Goal: Obtain resource: Obtain resource

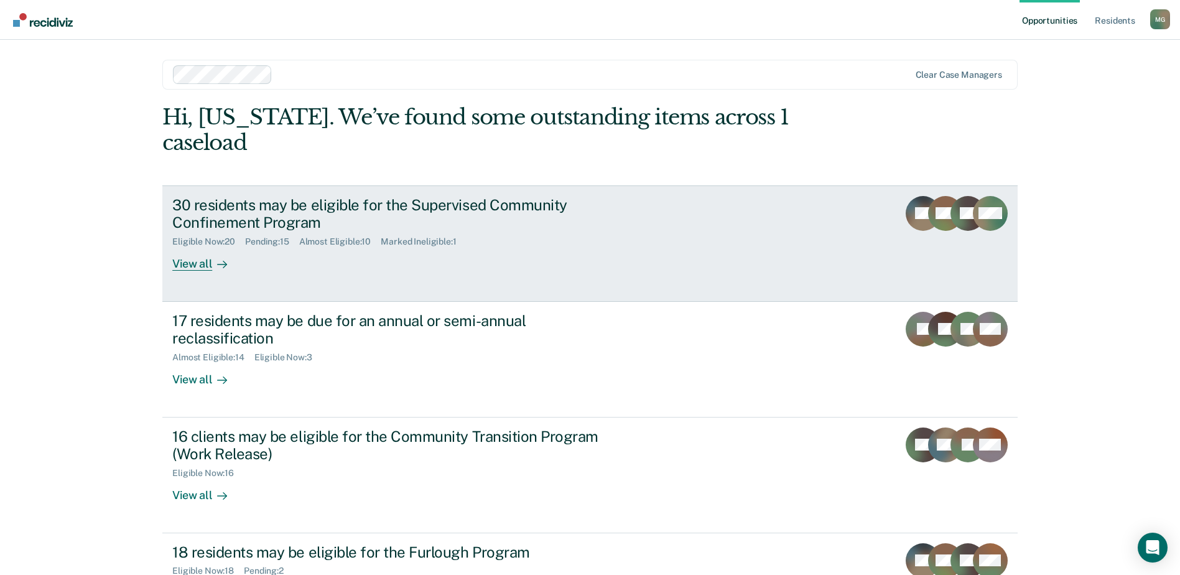
click at [218, 196] on div "30 residents may be eligible for the Supervised Community Confinement Program" at bounding box center [390, 214] width 437 height 36
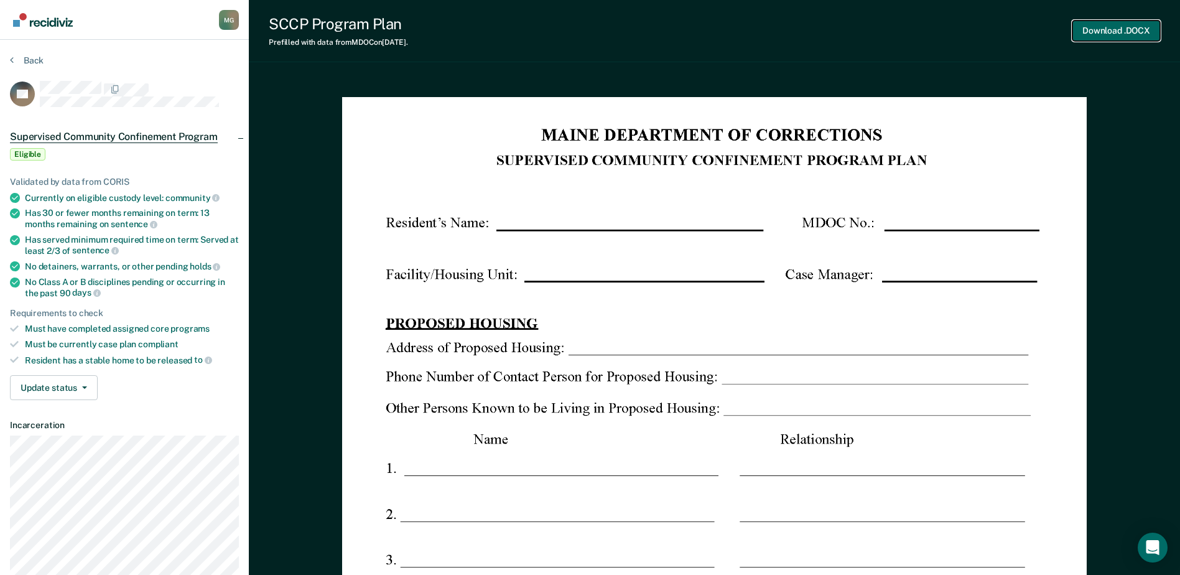
click at [1103, 29] on button "Download .DOCX" at bounding box center [1116, 31] width 88 height 21
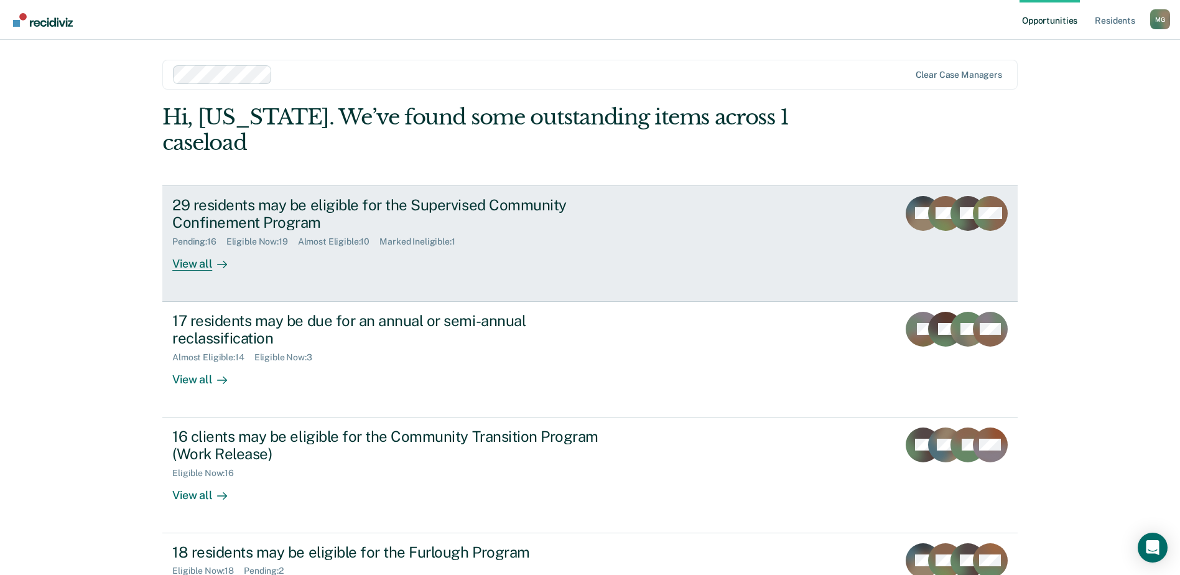
click at [188, 247] on div "View all" at bounding box center [207, 259] width 70 height 24
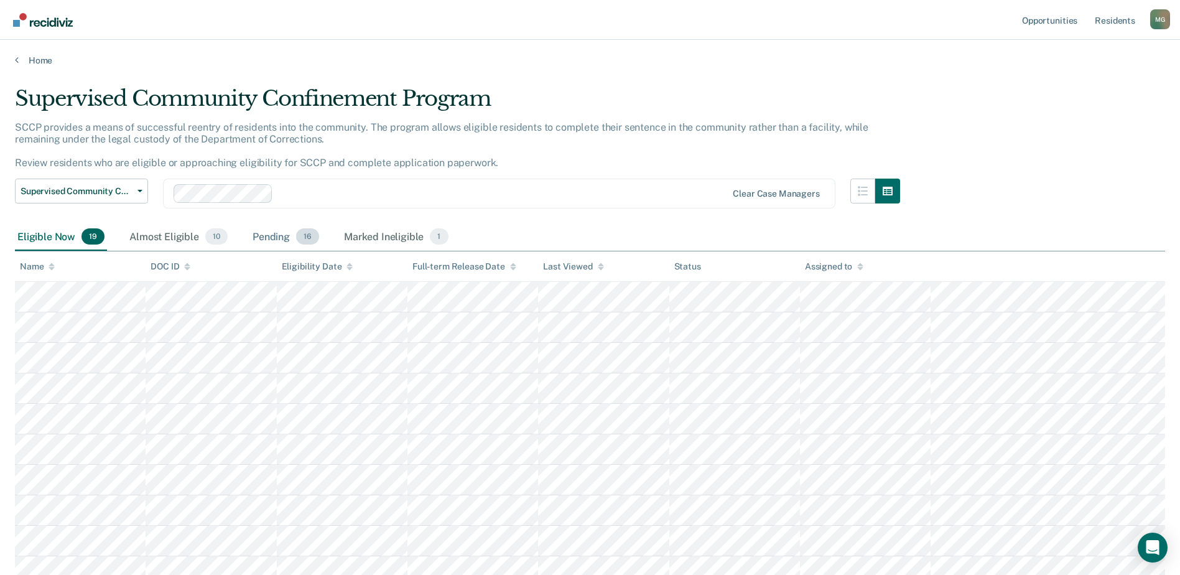
click at [276, 242] on div "Pending 16" at bounding box center [286, 236] width 72 height 27
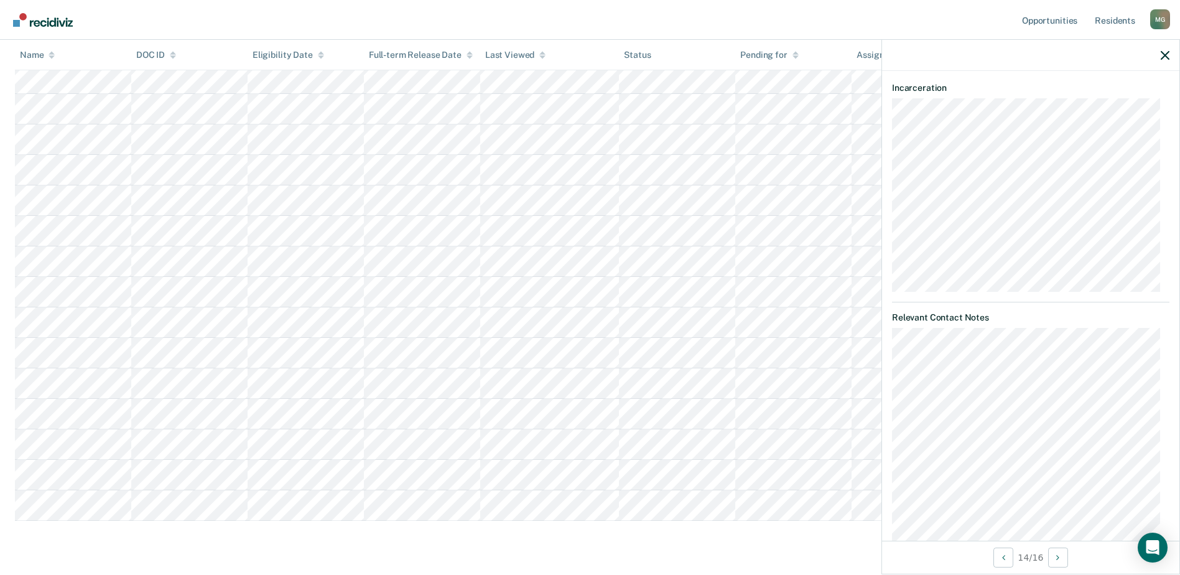
scroll to position [435, 0]
click at [1158, 24] on div "M G" at bounding box center [1160, 19] width 20 height 20
